Goal: Transaction & Acquisition: Book appointment/travel/reservation

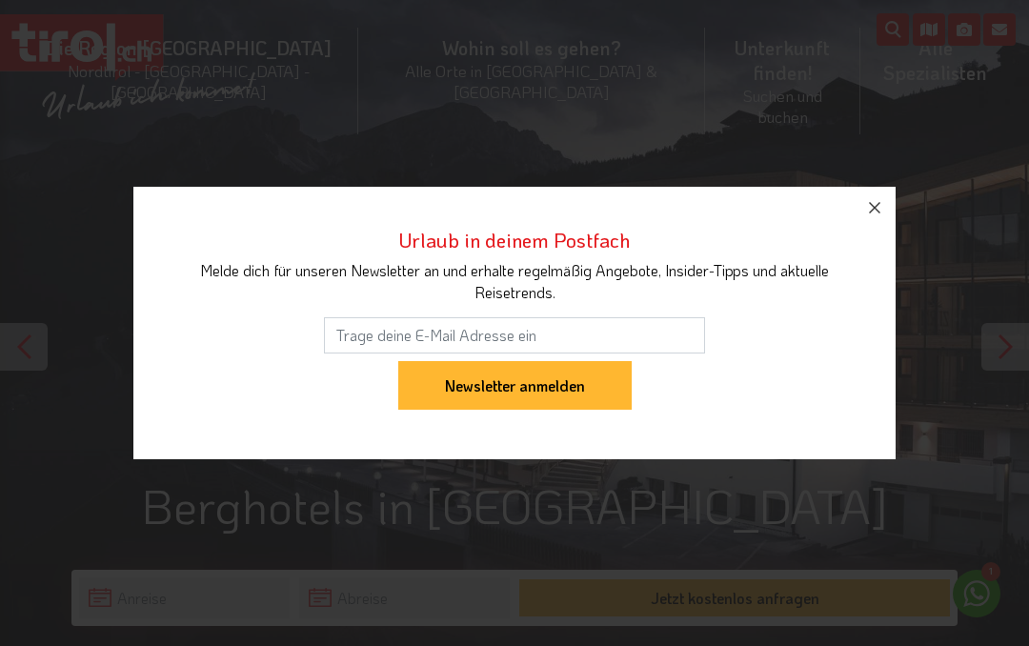
click at [888, 206] on button "button" at bounding box center [874, 208] width 42 height 42
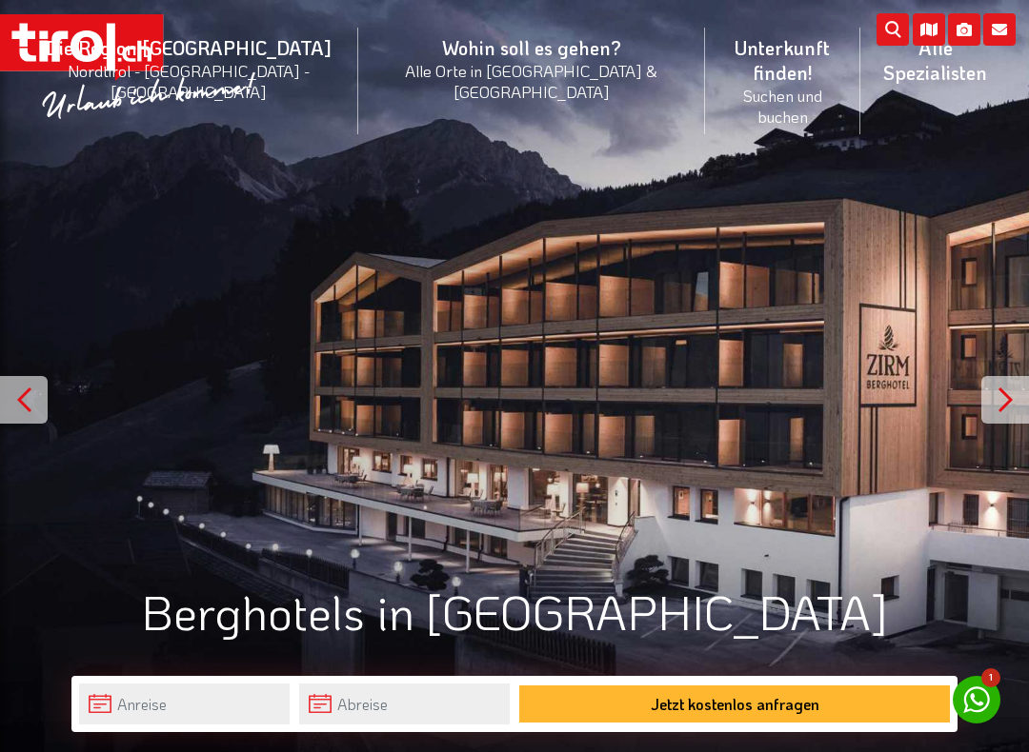
click at [1013, 390] on div at bounding box center [1005, 400] width 48 height 48
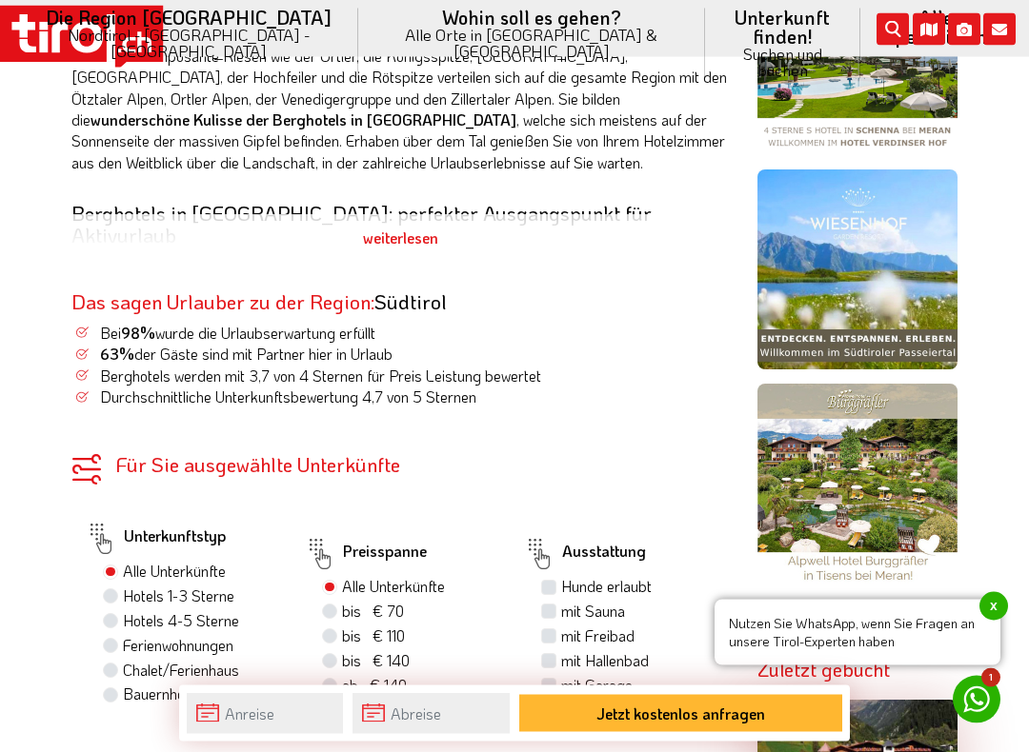
scroll to position [1084, 0]
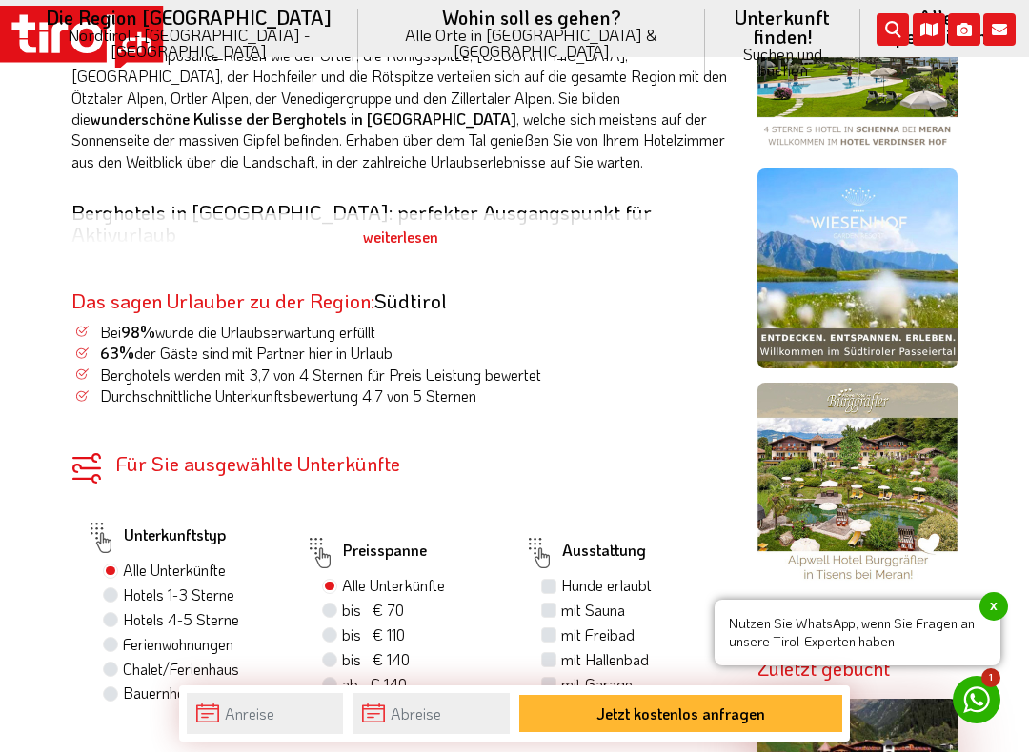
click at [893, 456] on img at bounding box center [857, 483] width 200 height 200
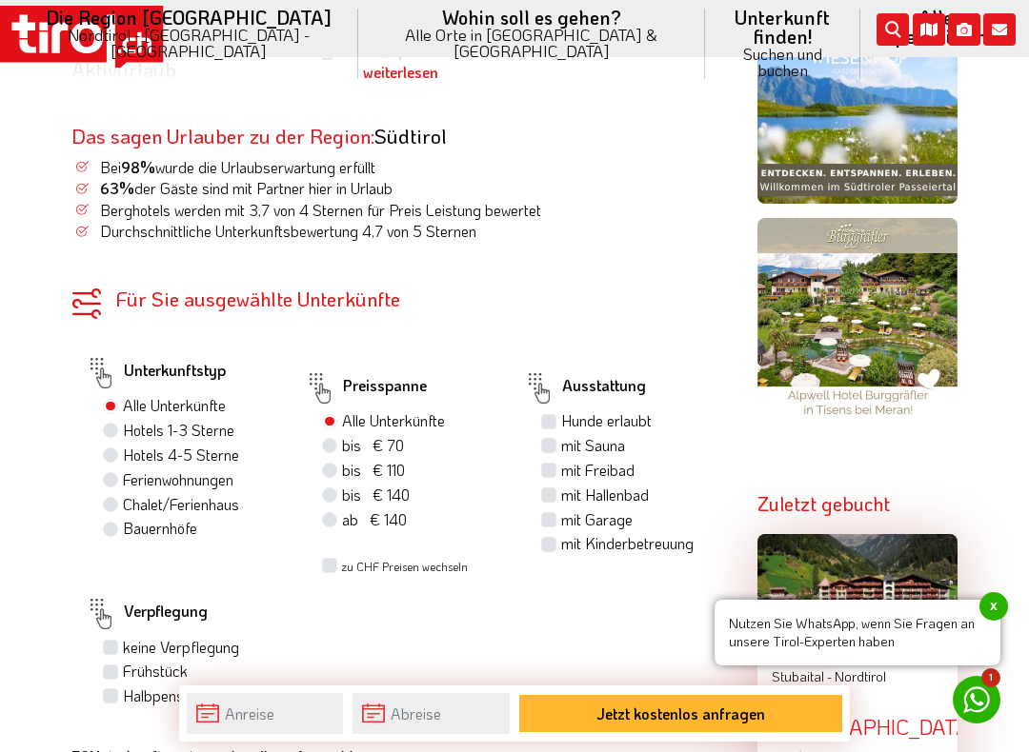
scroll to position [1256, 0]
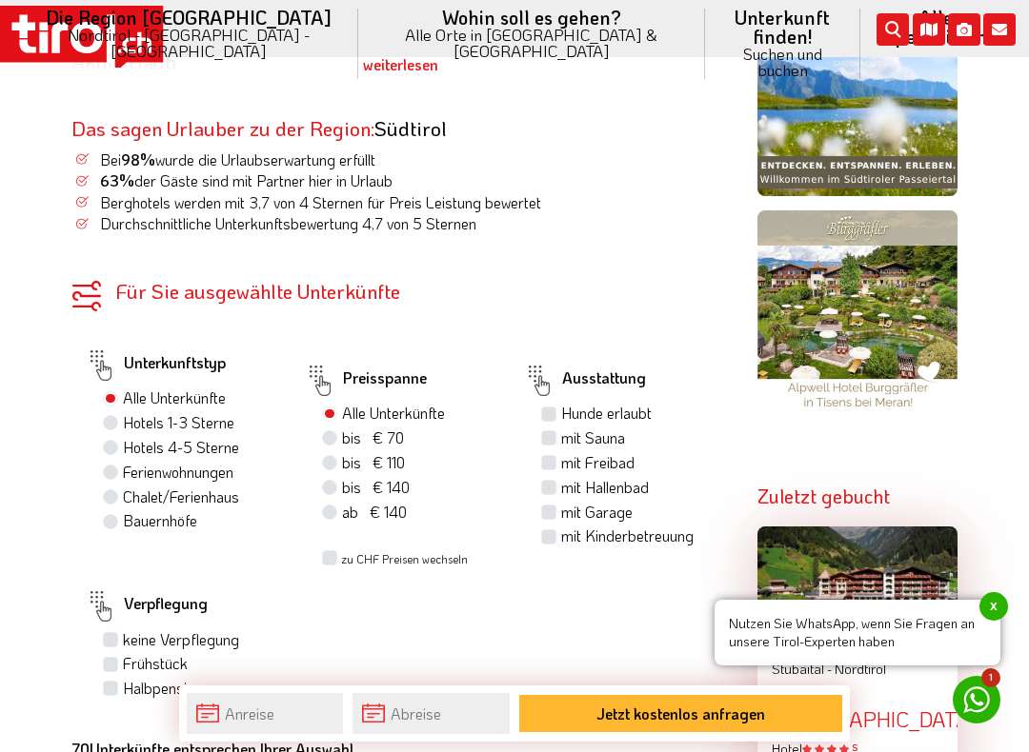
click at [991, 610] on span "x" at bounding box center [993, 606] width 29 height 29
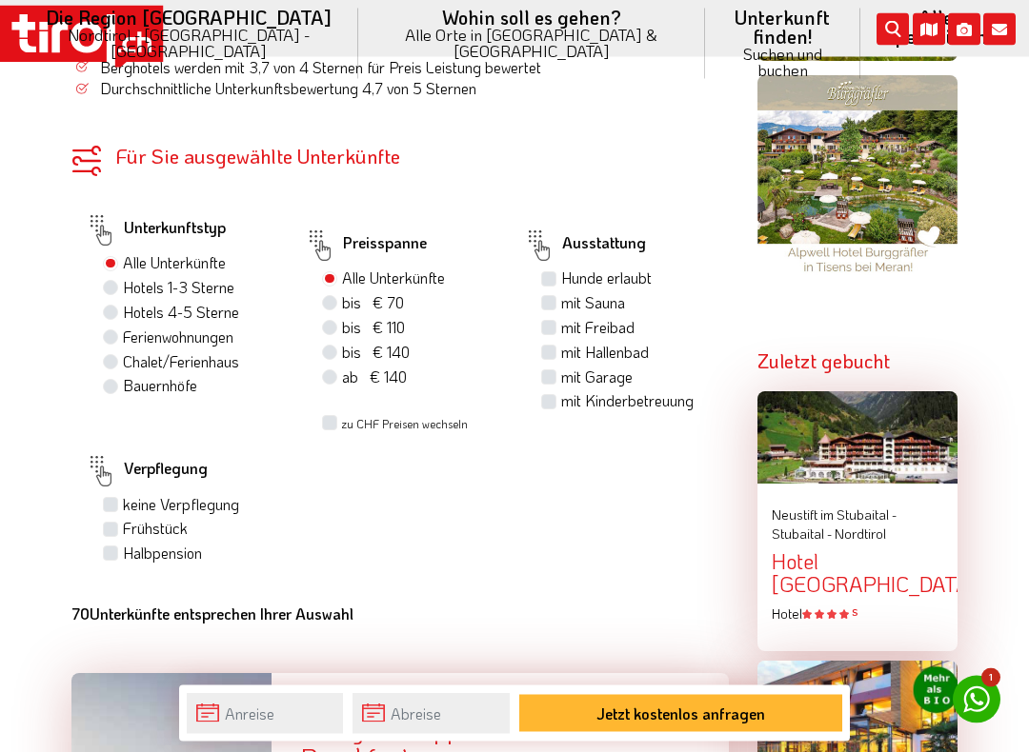
scroll to position [1392, 0]
click at [123, 304] on label "Hotels 4-5 Sterne" at bounding box center [181, 312] width 116 height 21
click at [107, 306] on input "Hotels 4-5 Sterne" at bounding box center [113, 312] width 12 height 12
radio input "true"
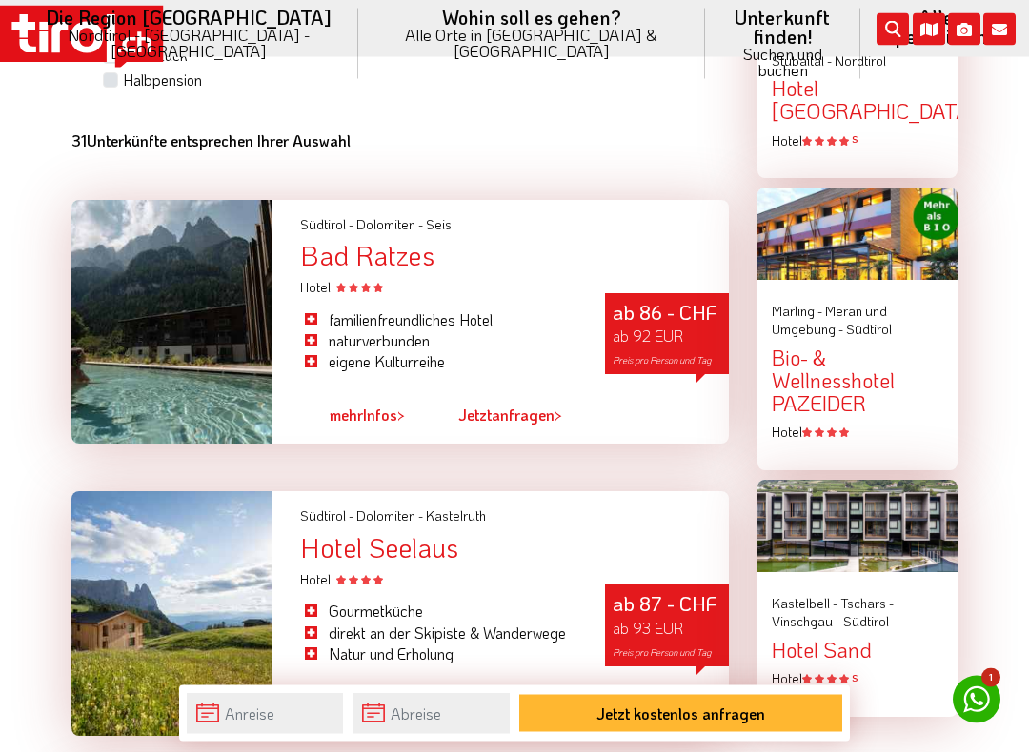
scroll to position [1865, 0]
click at [142, 331] on div at bounding box center [171, 322] width 200 height 245
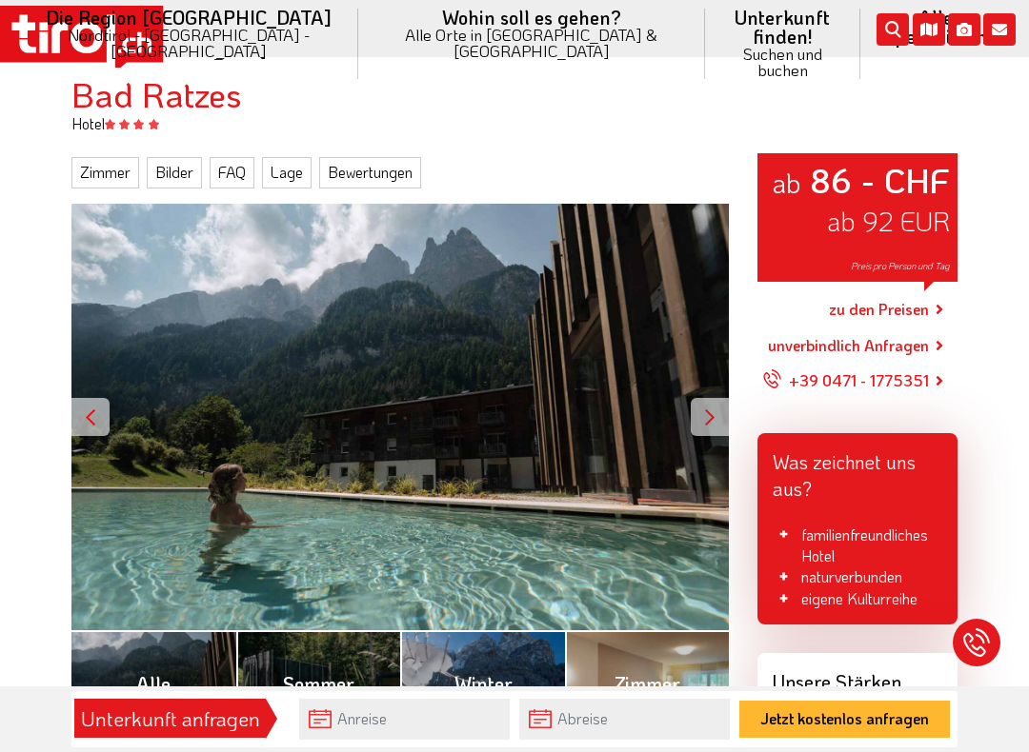
scroll to position [189, 0]
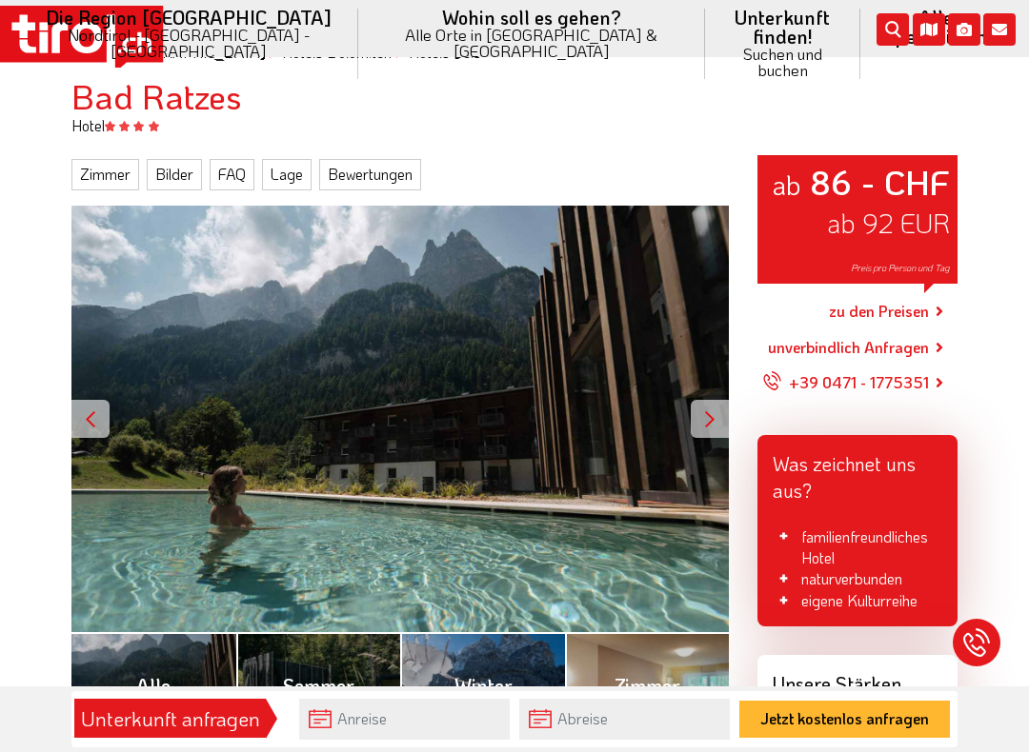
click at [712, 407] on div at bounding box center [710, 419] width 38 height 38
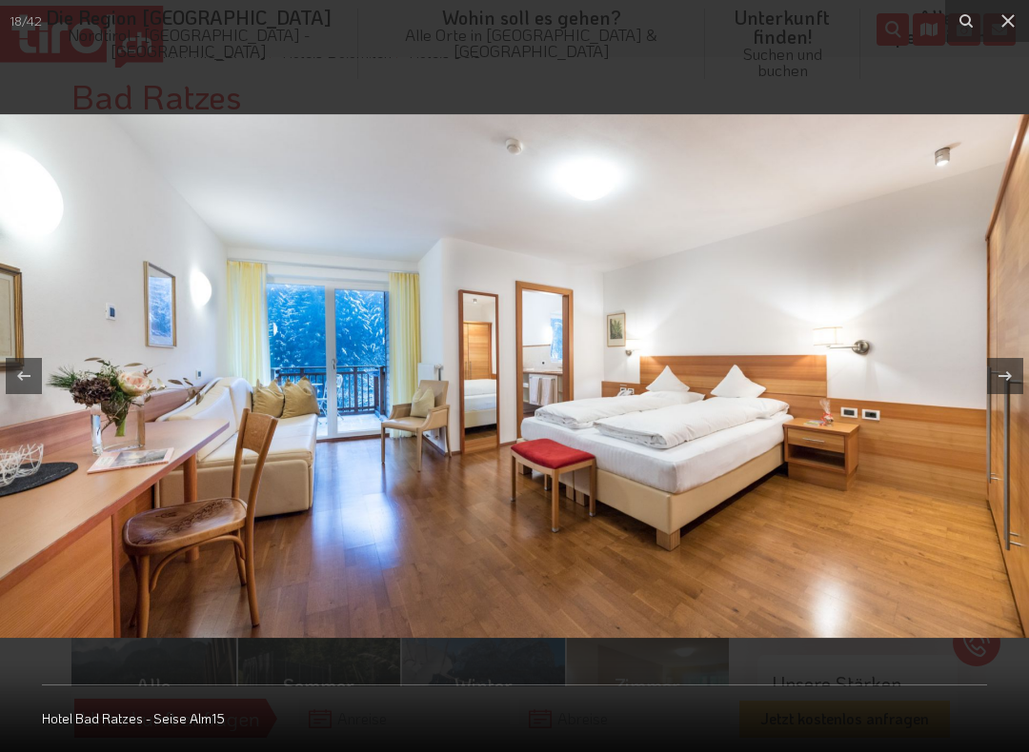
click at [1013, 21] on icon at bounding box center [1007, 21] width 23 height 23
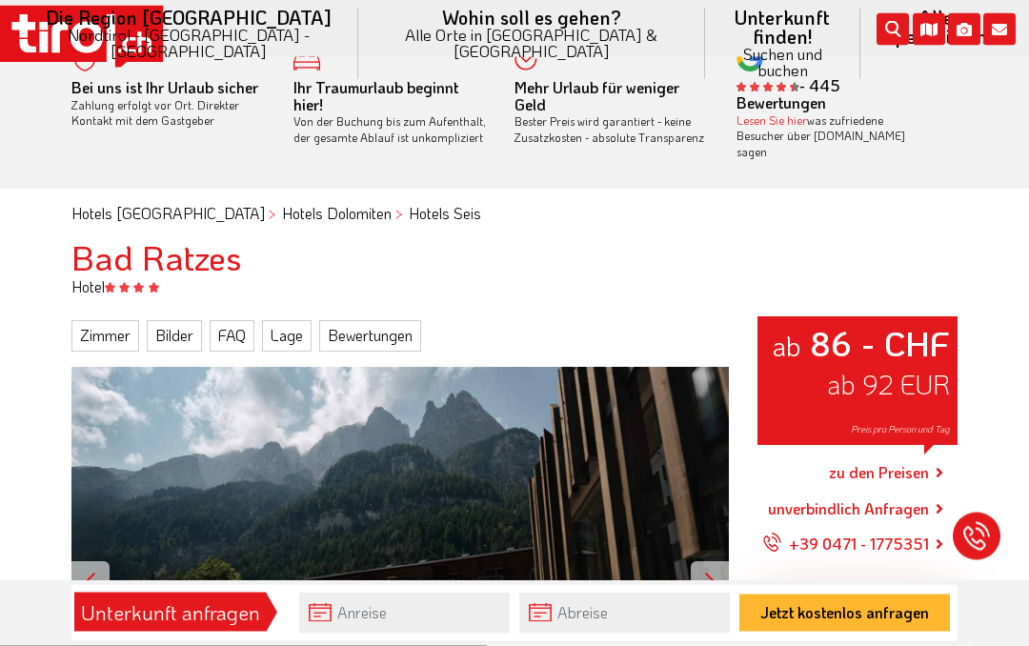
scroll to position [11, 0]
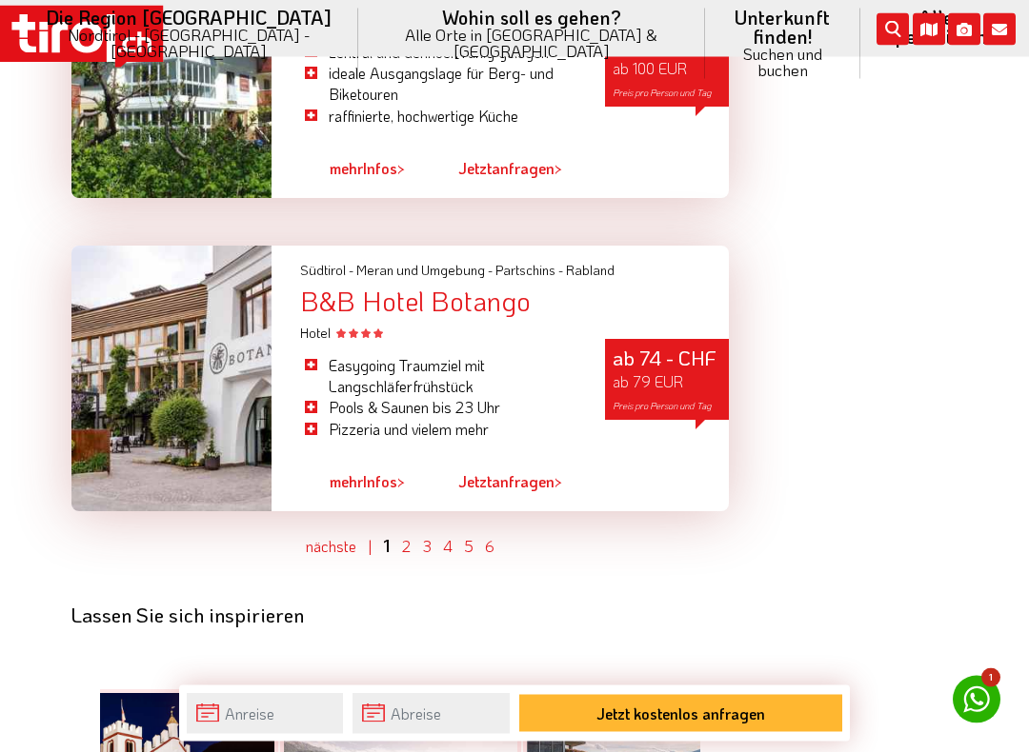
scroll to position [5345, 0]
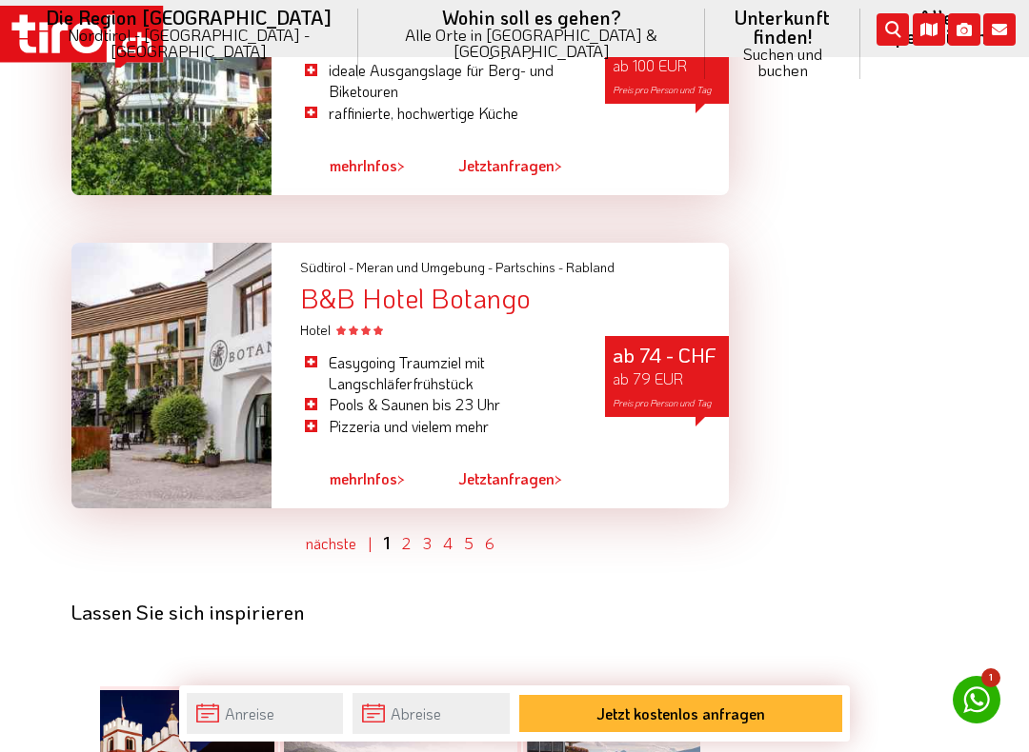
click at [427, 543] on link "3" at bounding box center [427, 543] width 10 height 20
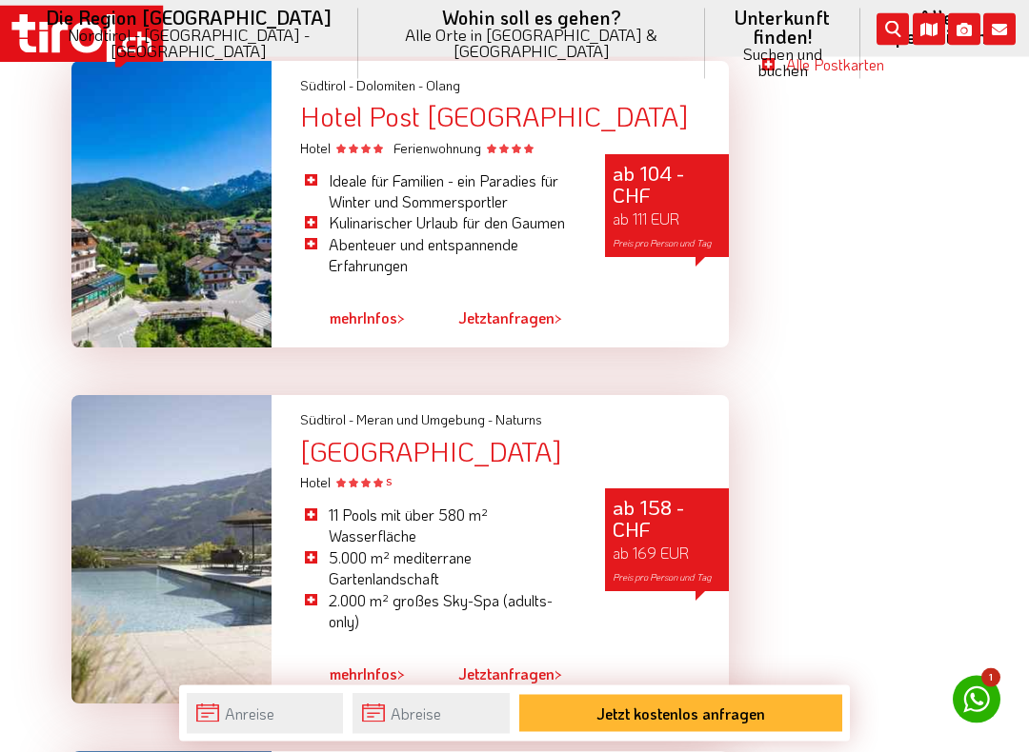
scroll to position [4129, 0]
click at [228, 477] on div at bounding box center [171, 549] width 200 height 309
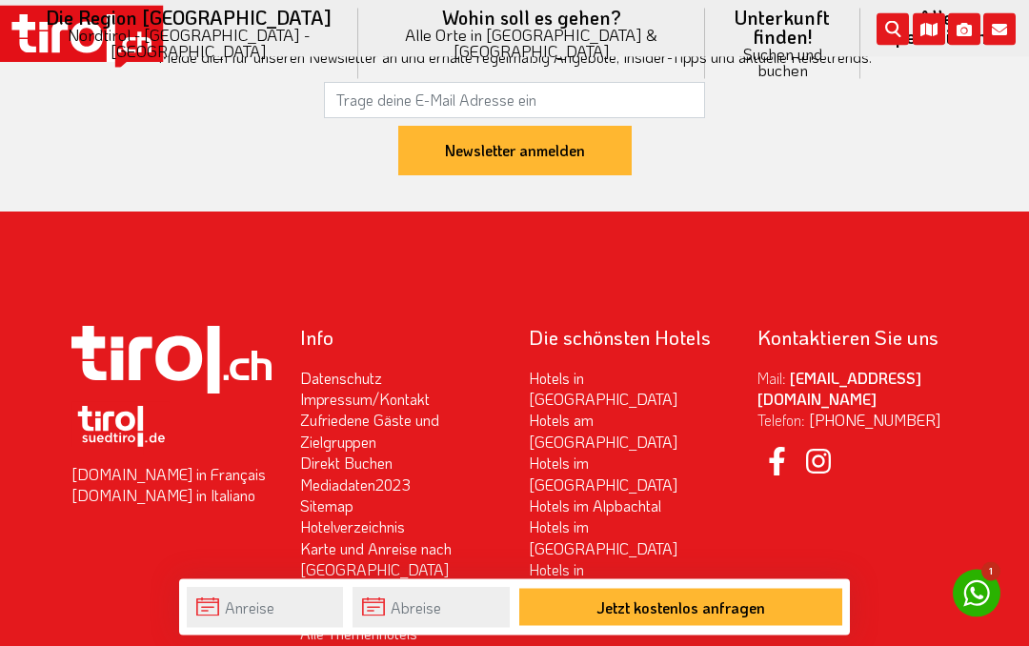
scroll to position [6468, 0]
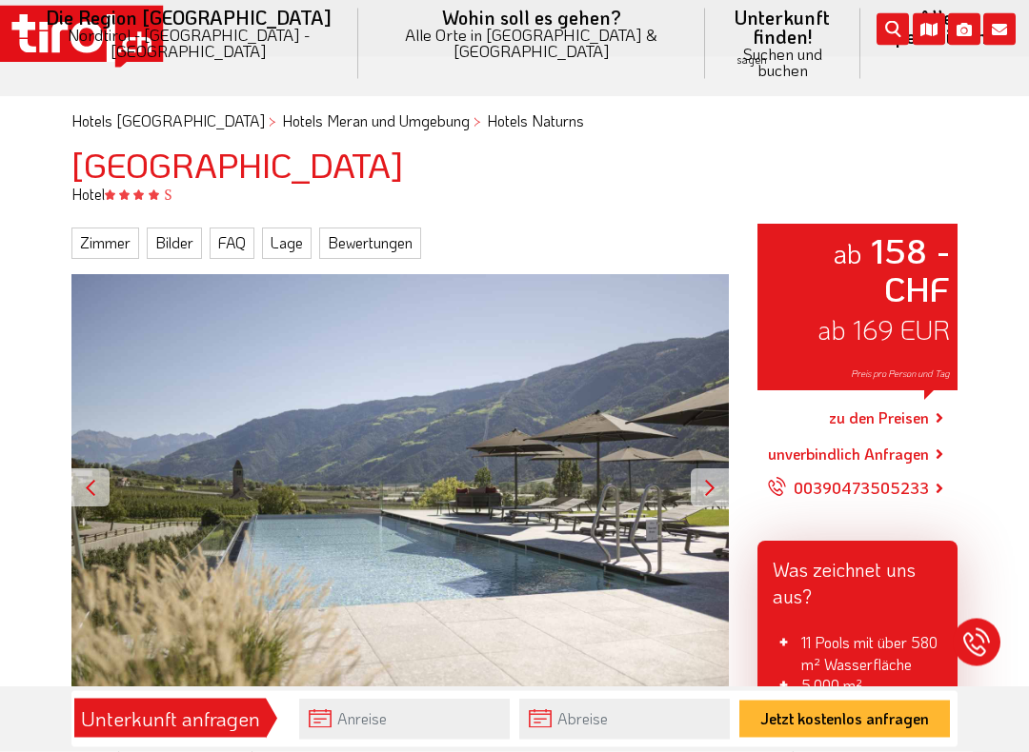
scroll to position [129, 0]
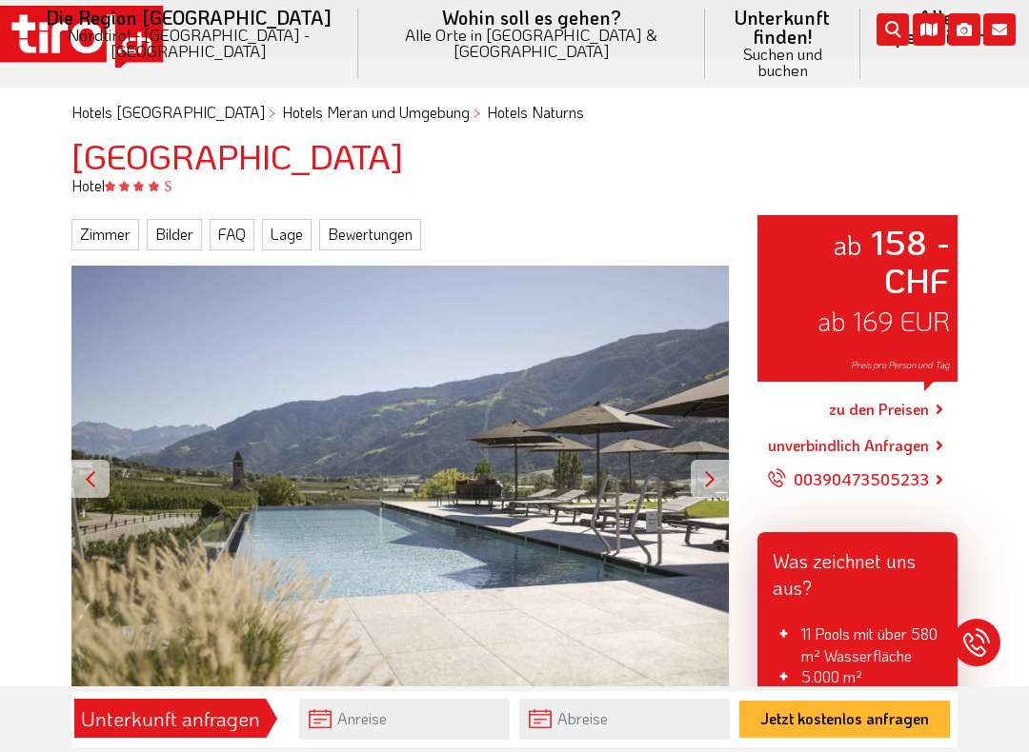
click at [717, 471] on div at bounding box center [710, 479] width 38 height 38
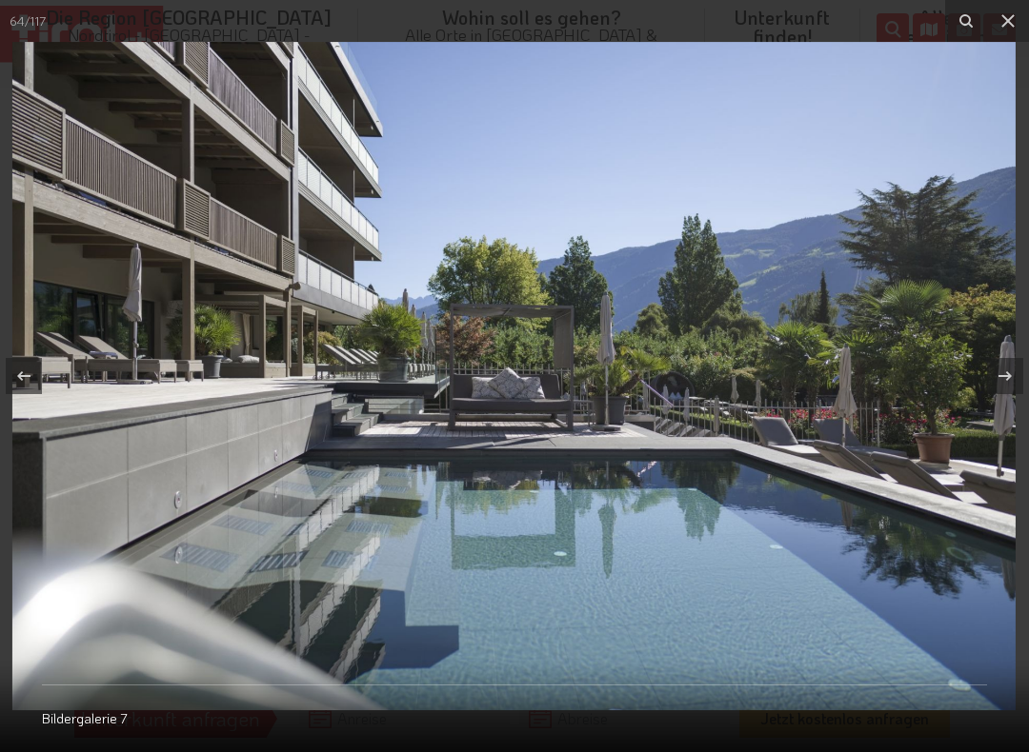
click at [1021, 14] on button at bounding box center [1008, 21] width 42 height 42
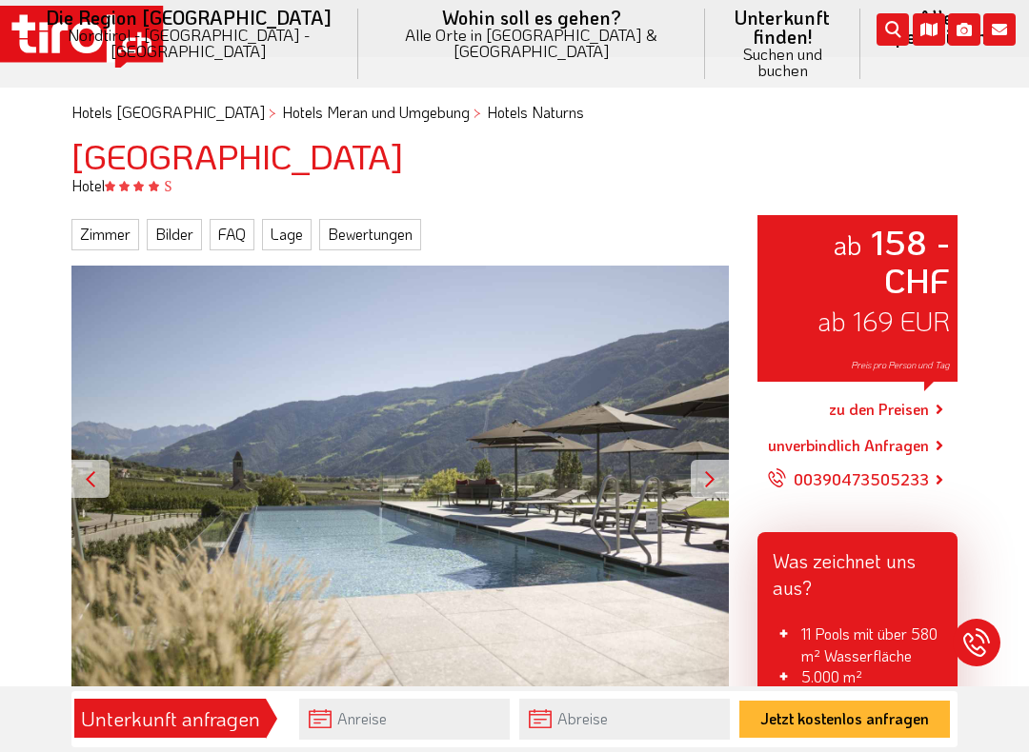
click at [156, 518] on div "ab 158 - CHF ab 169 EUR Preis pro Person und Tag" at bounding box center [399, 480] width 657 height 428
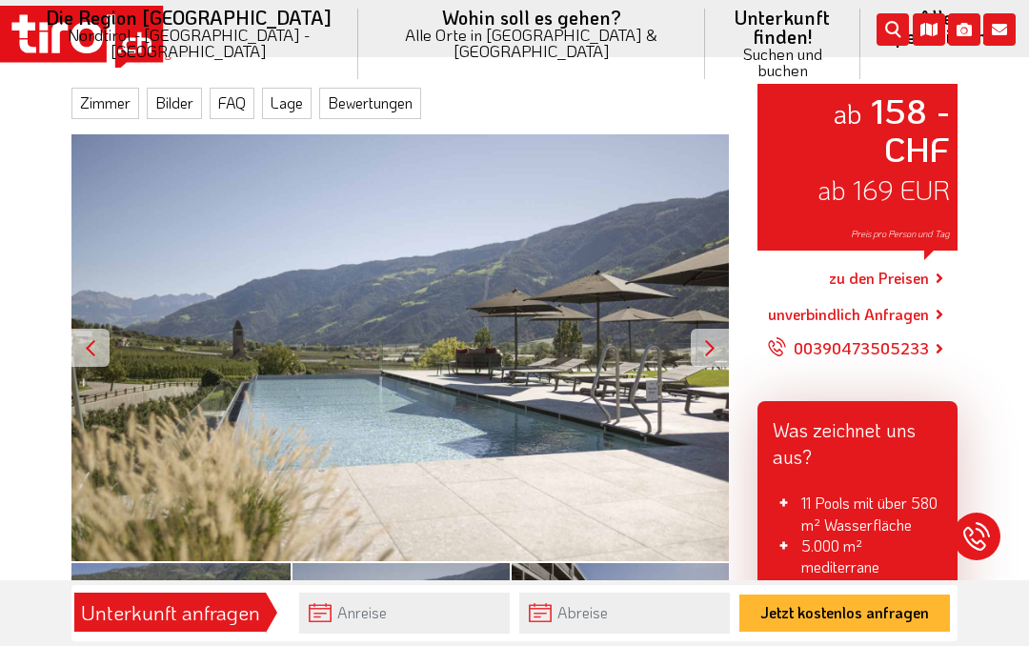
scroll to position [259, 0]
click at [909, 255] on link "zu den Preisen" at bounding box center [879, 279] width 100 height 48
click at [898, 257] on link "zu den Preisen" at bounding box center [879, 278] width 100 height 48
